Goal: Task Accomplishment & Management: Use online tool/utility

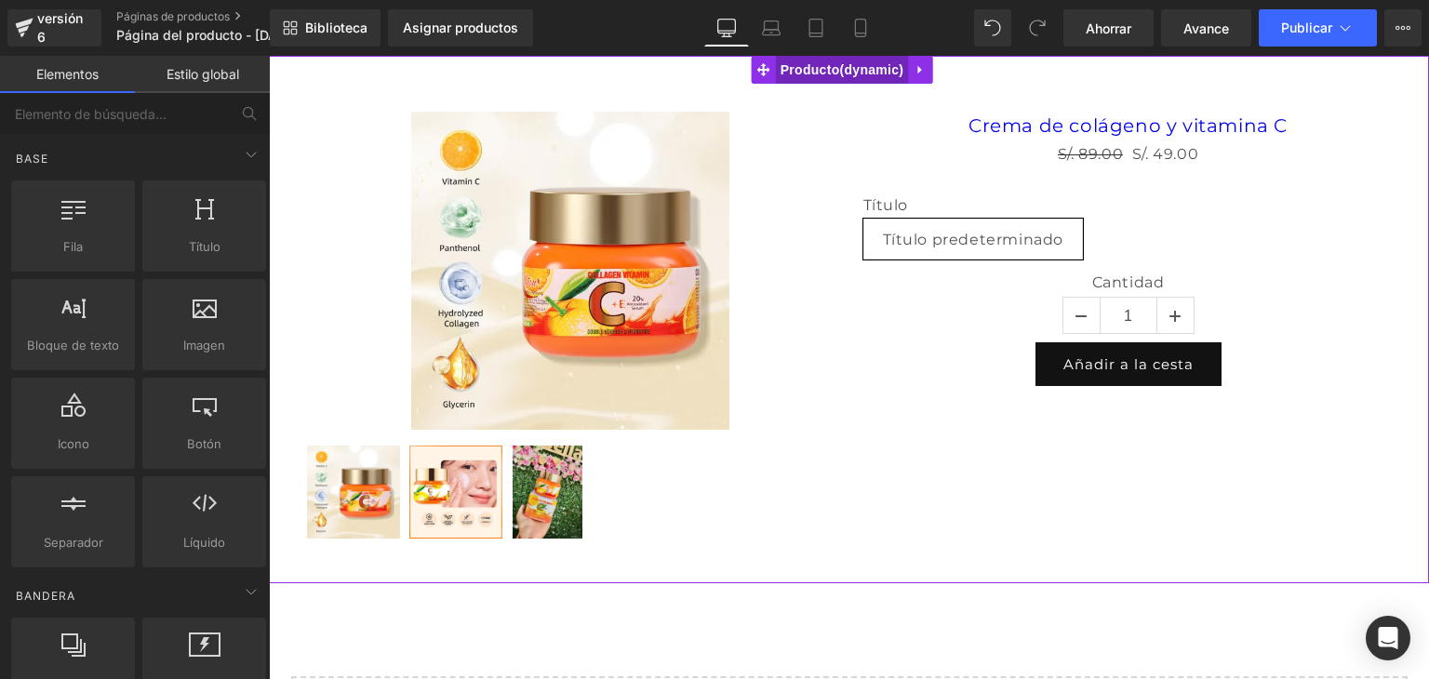
click at [804, 72] on font "Producto" at bounding box center [811, 69] width 60 height 15
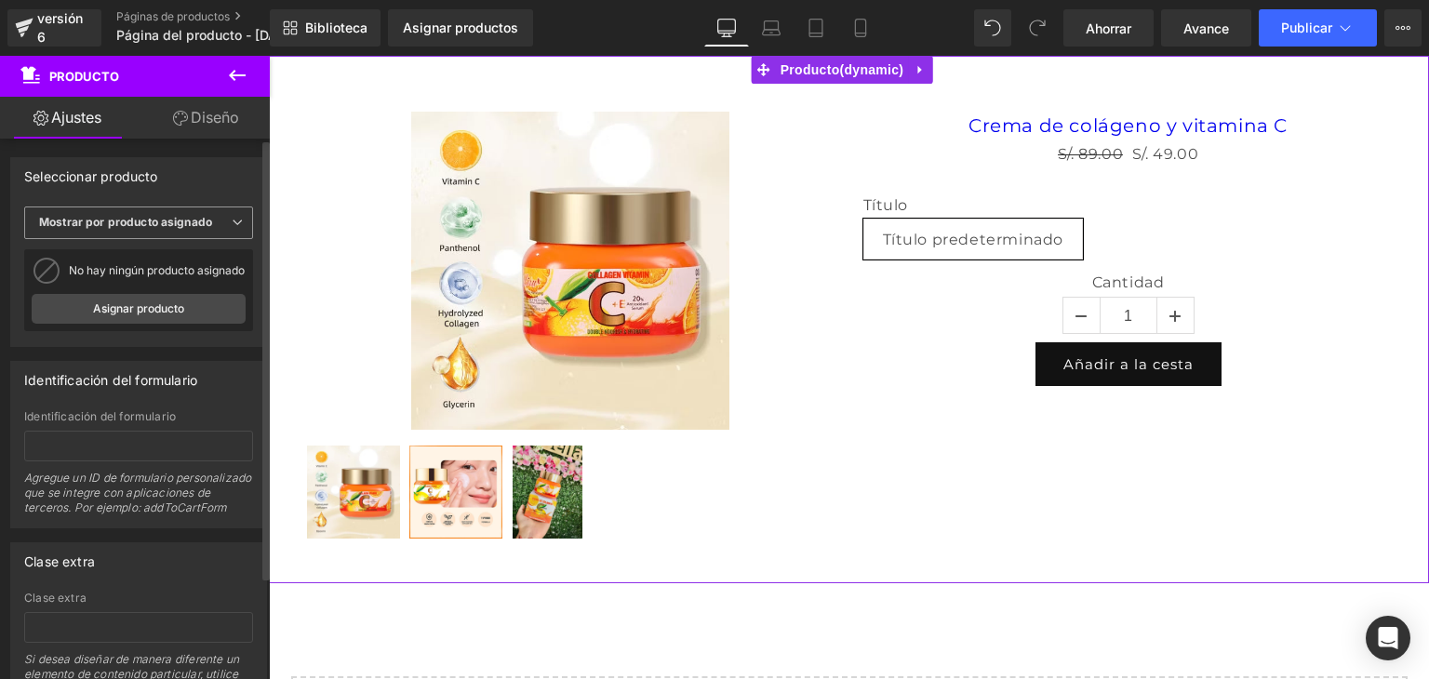
click at [142, 216] on font "Mostrar por producto asignado" at bounding box center [125, 222] width 173 height 14
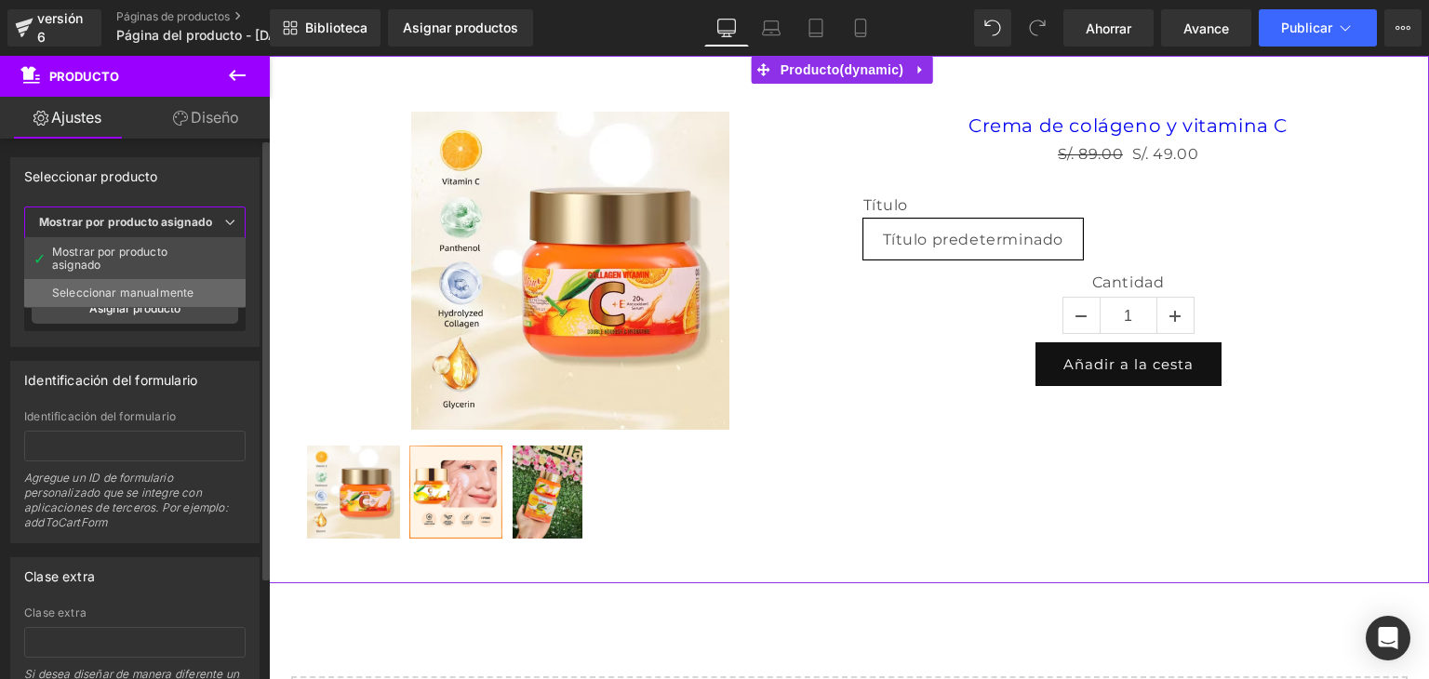
click at [138, 291] on font "Seleccionar manualmente" at bounding box center [122, 293] width 141 height 14
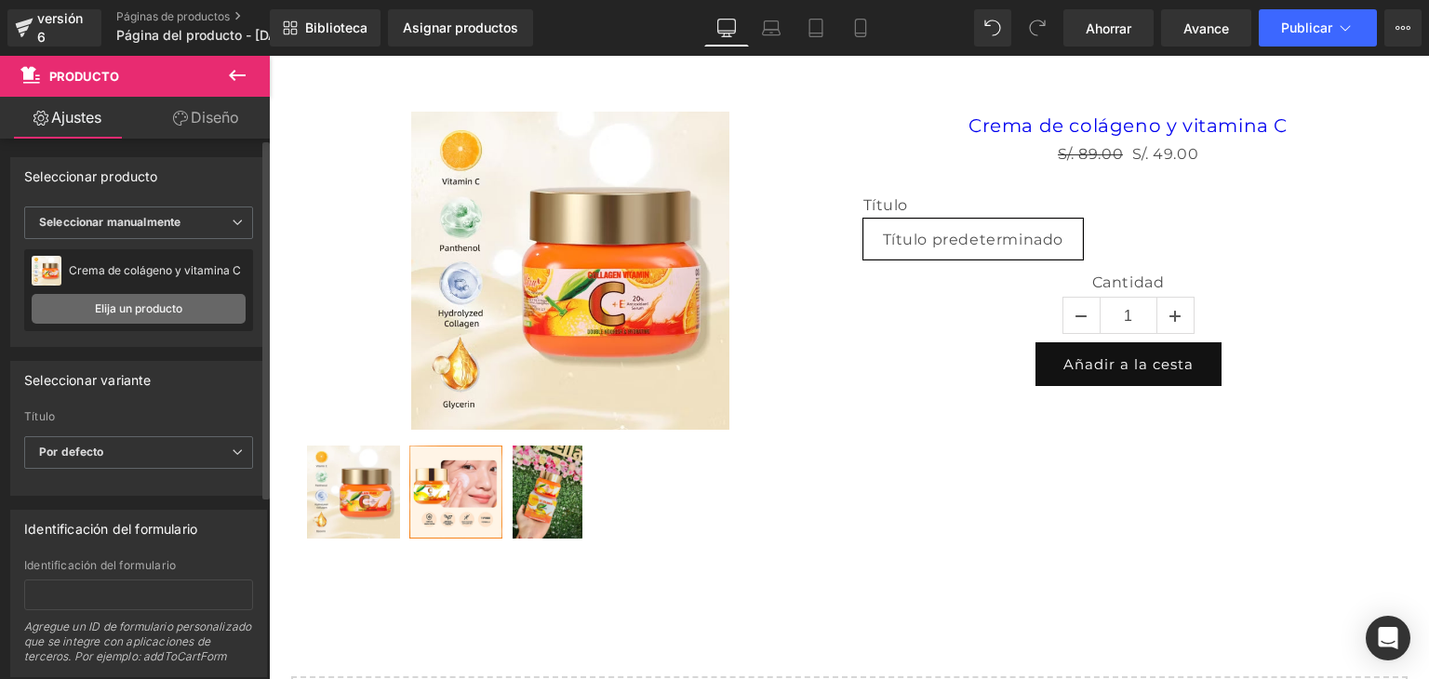
click at [143, 315] on link "Elija un producto" at bounding box center [139, 309] width 214 height 30
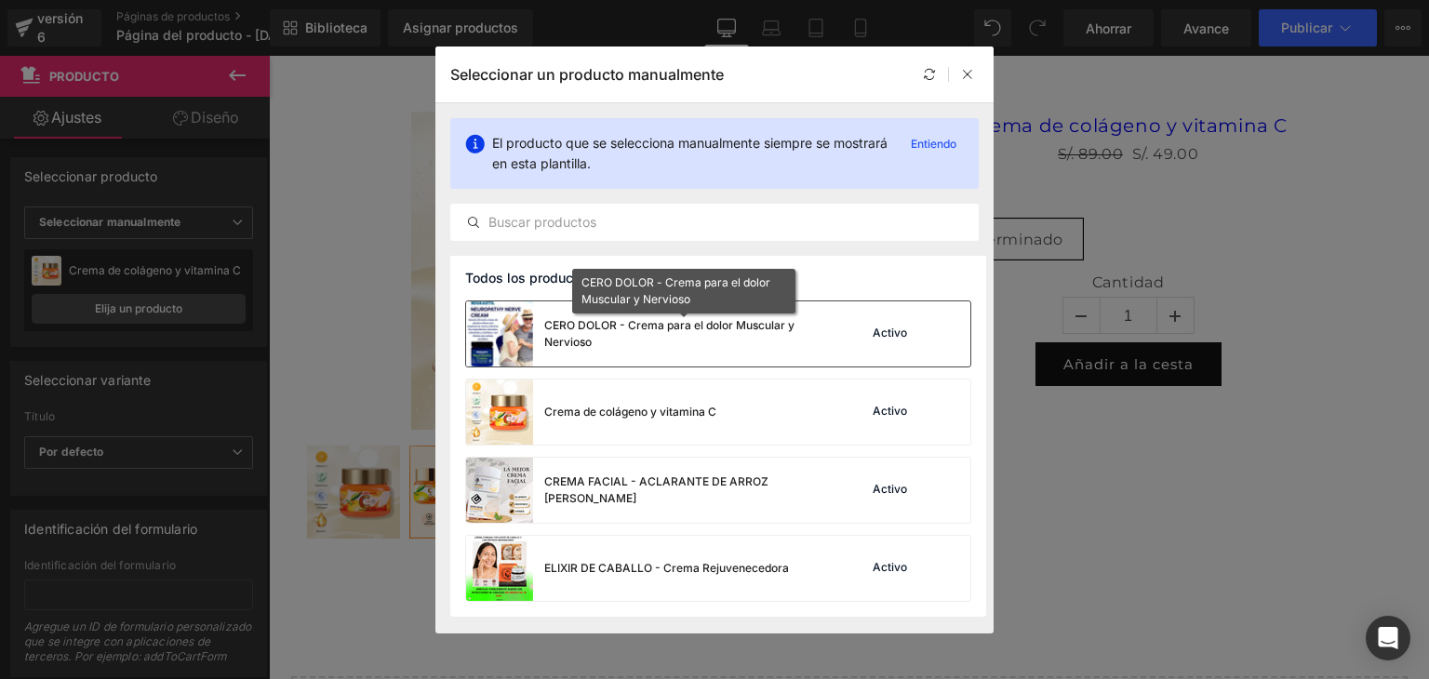
click at [757, 343] on div "CERO DOLOR - Crema para el dolor Muscular y Nervioso" at bounding box center [683, 334] width 279 height 34
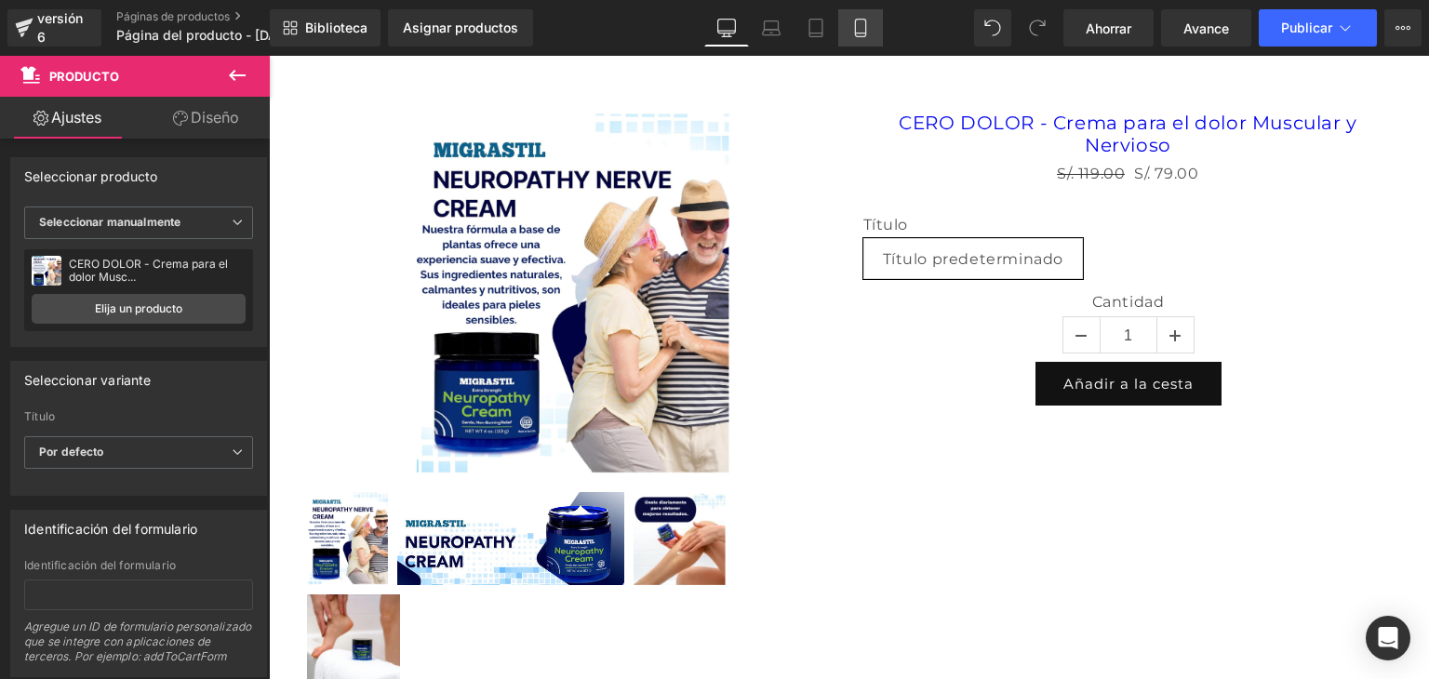
click at [860, 32] on icon at bounding box center [861, 28] width 19 height 19
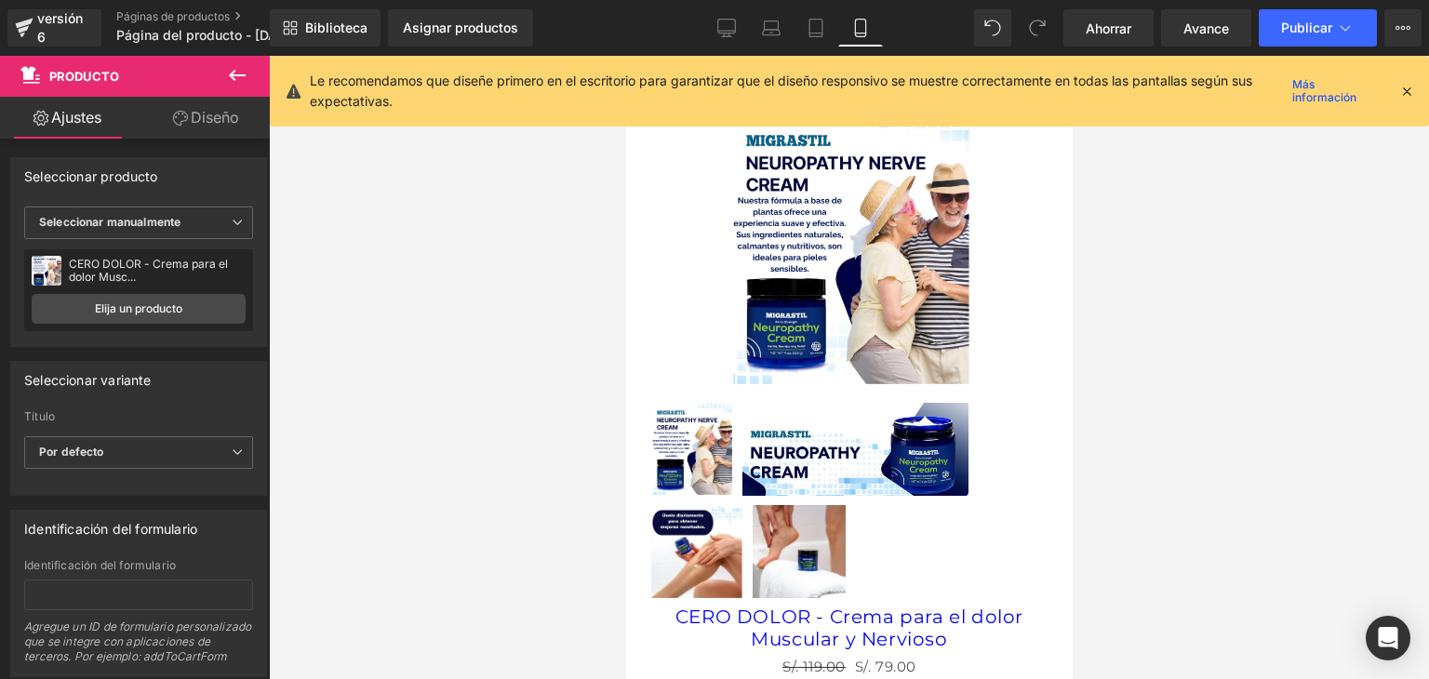
click at [1399, 88] on icon at bounding box center [1407, 91] width 17 height 17
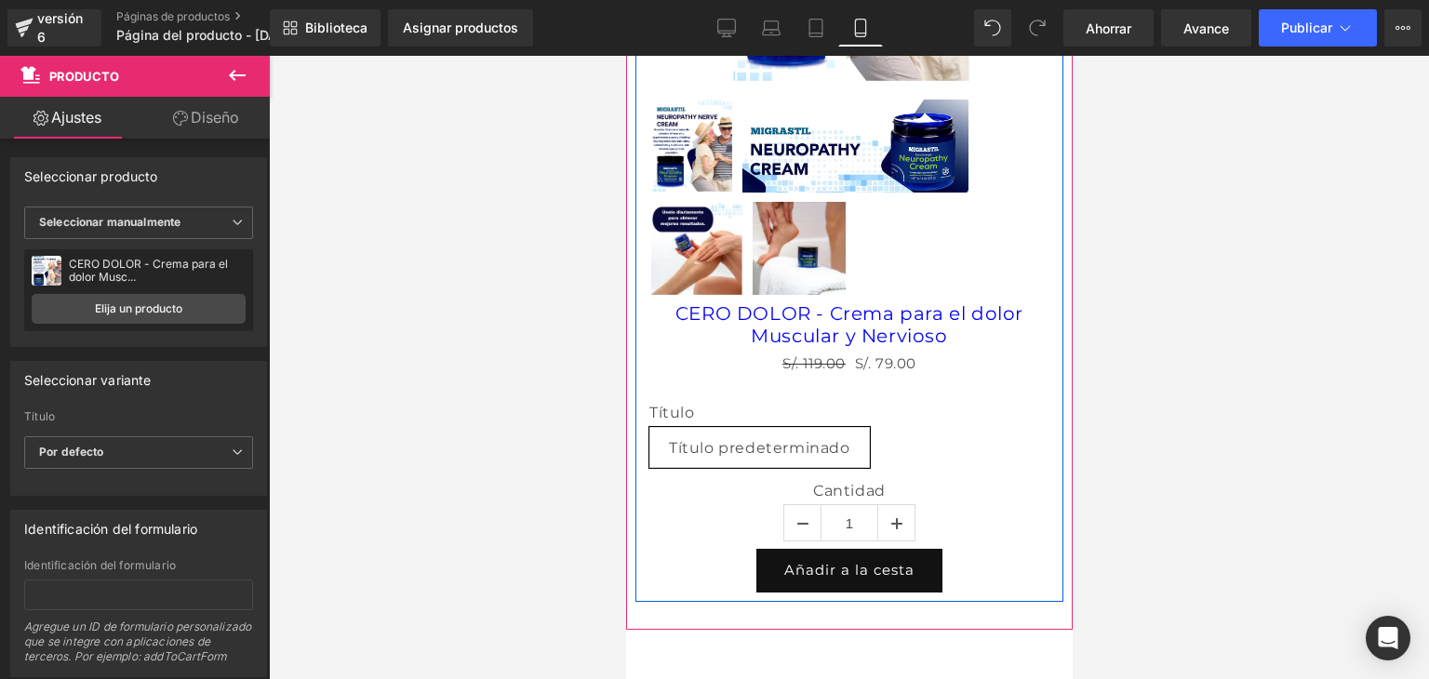
scroll to position [300, 0]
